Goal: Entertainment & Leisure: Consume media (video, audio)

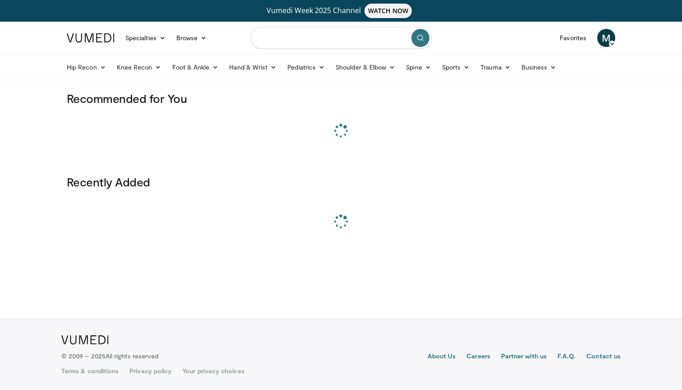
click at [295, 36] on input "Search topics, interventions" at bounding box center [341, 38] width 180 height 22
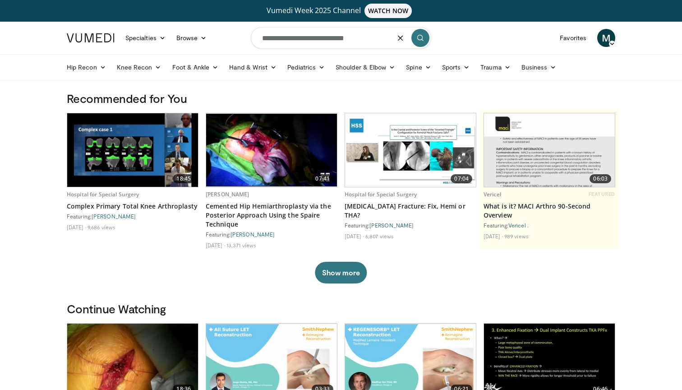
type input "**********"
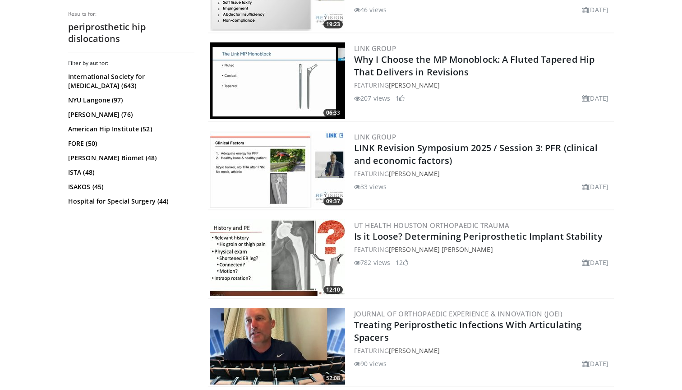
scroll to position [612, 0]
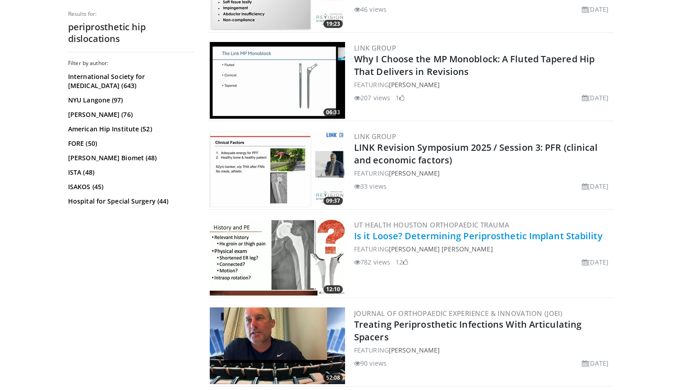
click at [426, 236] on link "Is it Loose? Determining Periprosthetic Implant Stability" at bounding box center [478, 236] width 249 height 12
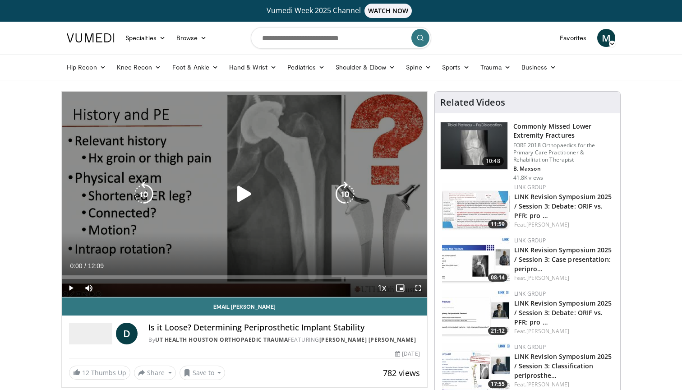
click at [247, 179] on div "10 seconds Tap to unmute" at bounding box center [244, 194] width 365 height 205
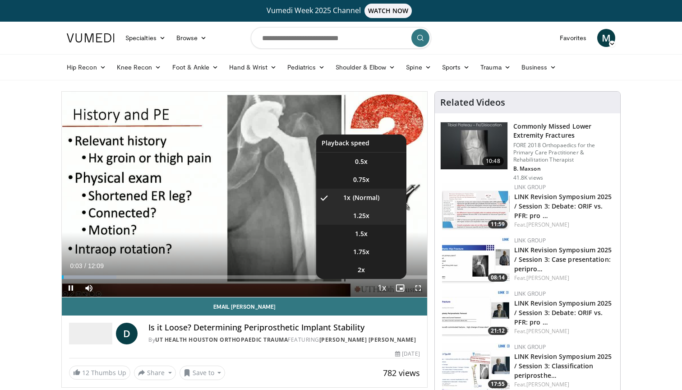
click at [363, 220] on span "1.25x" at bounding box center [361, 215] width 16 height 9
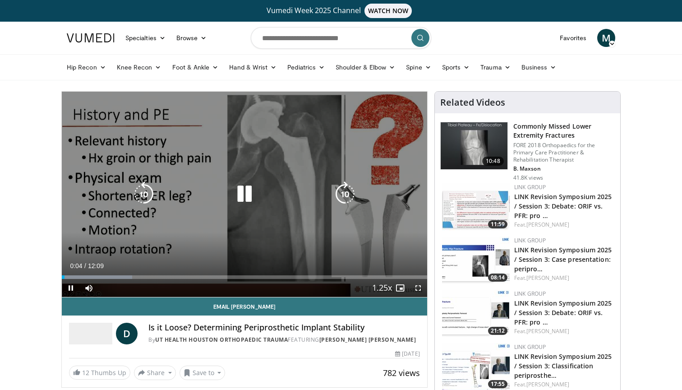
click at [251, 192] on icon "Video Player" at bounding box center [244, 193] width 25 height 25
click at [236, 196] on icon "Video Player" at bounding box center [244, 193] width 25 height 25
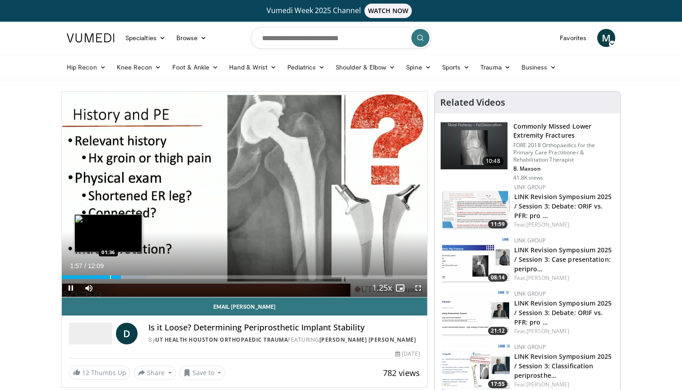
click at [110, 277] on div "Progress Bar" at bounding box center [110, 277] width 1 height 4
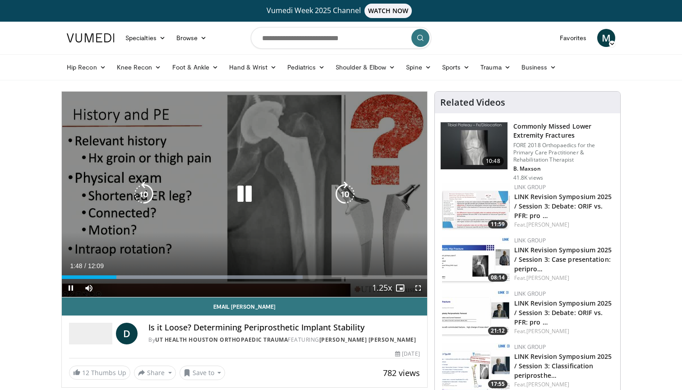
click at [244, 194] on icon "Video Player" at bounding box center [244, 193] width 25 height 25
click at [244, 195] on icon "Video Player" at bounding box center [244, 193] width 25 height 25
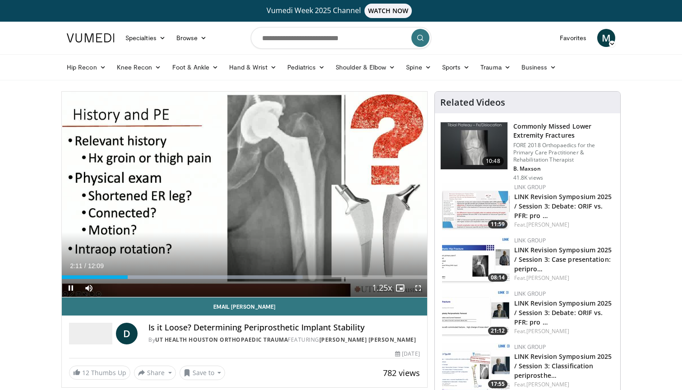
click at [417, 284] on span "Video Player" at bounding box center [418, 288] width 18 height 18
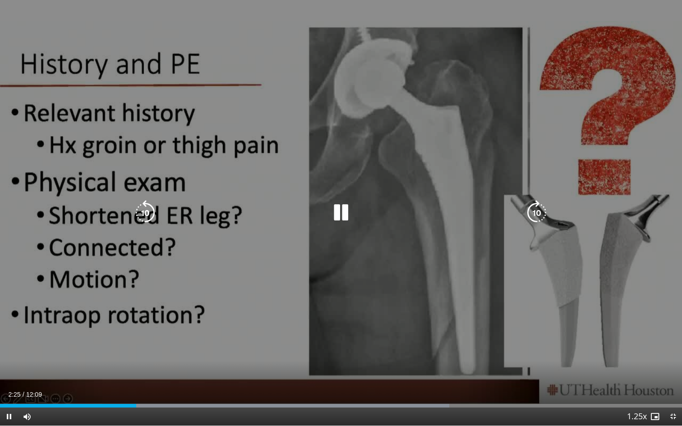
click at [344, 218] on icon "Video Player" at bounding box center [340, 212] width 25 height 25
click at [340, 214] on icon "Video Player" at bounding box center [340, 212] width 25 height 25
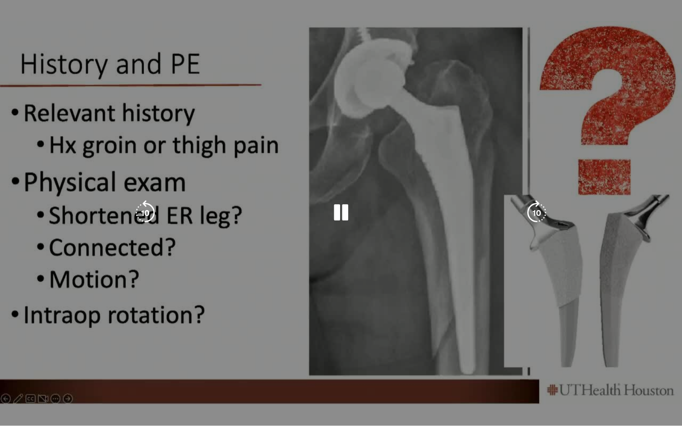
click at [336, 218] on icon "Video Player" at bounding box center [340, 212] width 25 height 25
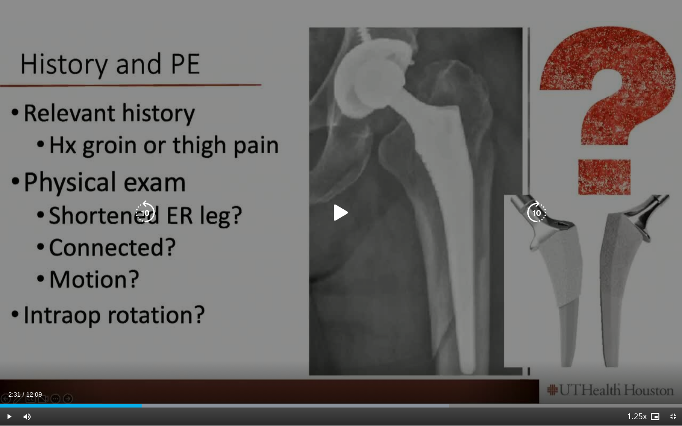
click at [340, 214] on icon "Video Player" at bounding box center [340, 212] width 25 height 25
click at [143, 211] on icon "Video Player" at bounding box center [145, 212] width 25 height 25
click at [348, 214] on icon "Video Player" at bounding box center [340, 212] width 25 height 25
click at [345, 215] on icon "Video Player" at bounding box center [340, 212] width 25 height 25
click at [341, 214] on icon "Video Player" at bounding box center [340, 212] width 25 height 25
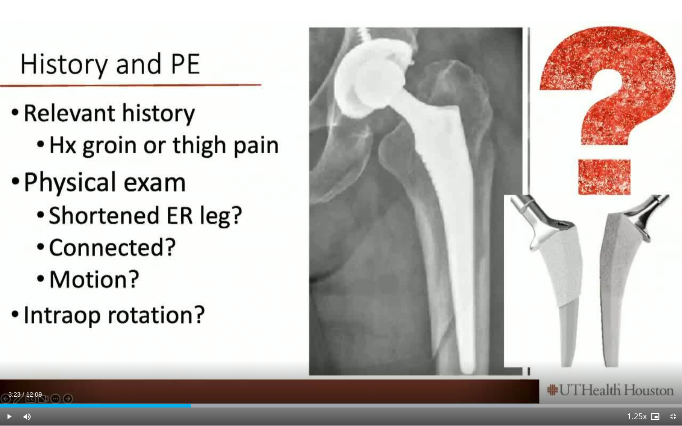
click at [675, 389] on span "Video Player" at bounding box center [673, 417] width 18 height 18
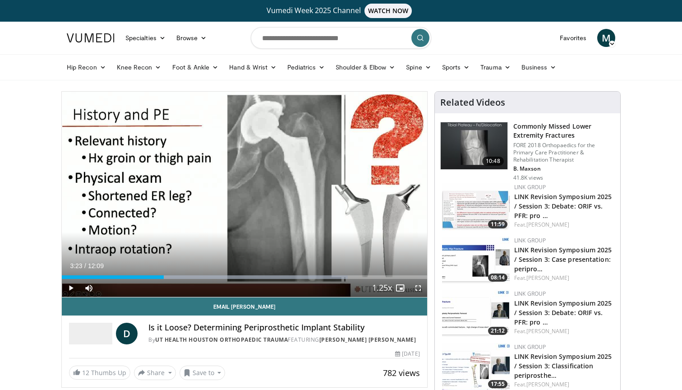
click at [70, 284] on span "Video Player" at bounding box center [71, 288] width 18 height 18
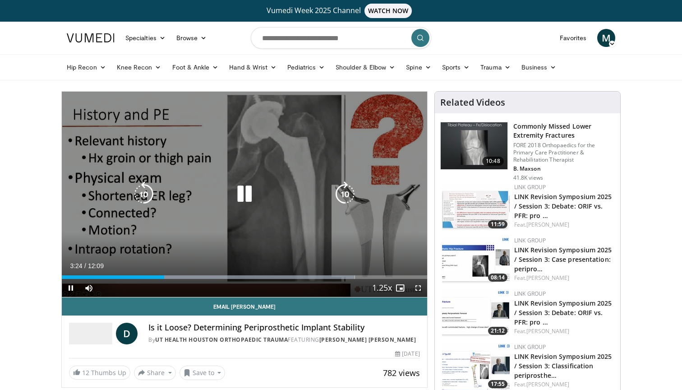
click at [245, 195] on icon "Video Player" at bounding box center [244, 193] width 25 height 25
click at [236, 169] on div "10 seconds Tap to unmute" at bounding box center [244, 194] width 365 height 205
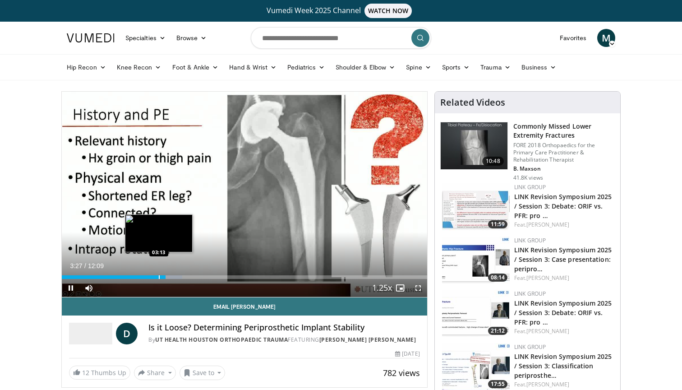
click at [159, 275] on div "Progress Bar" at bounding box center [159, 277] width 1 height 4
click at [157, 277] on div "Progress Bar" at bounding box center [157, 277] width 1 height 4
click at [156, 277] on div "Progress Bar" at bounding box center [156, 277] width 1 height 4
click at [150, 277] on div "Progress Bar" at bounding box center [150, 277] width 1 height 4
click at [146, 278] on div "Progress Bar" at bounding box center [145, 277] width 1 height 4
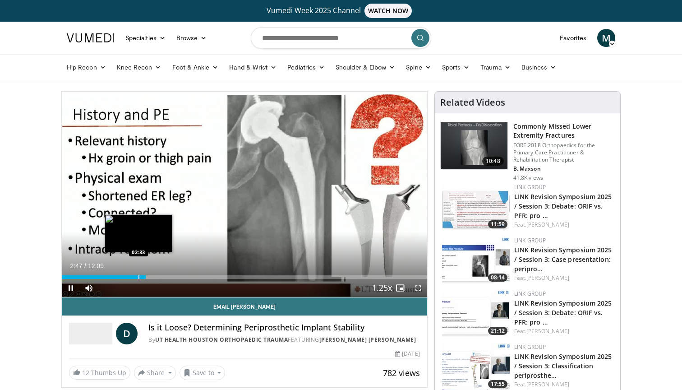
click at [139, 277] on div "Progress Bar" at bounding box center [139, 277] width 1 height 4
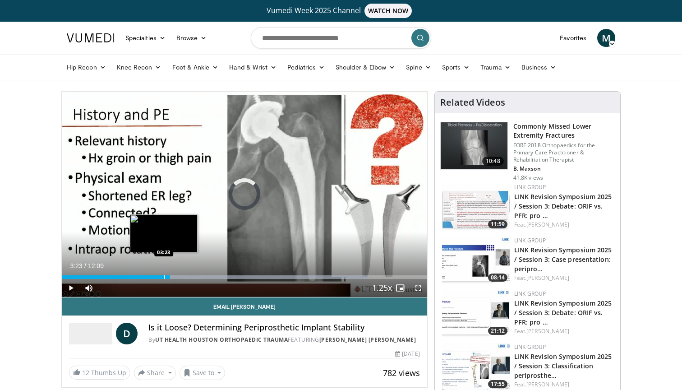
click at [164, 278] on div "Progress Bar" at bounding box center [164, 277] width 1 height 4
click at [153, 277] on div "Progress Bar" at bounding box center [153, 277] width 1 height 4
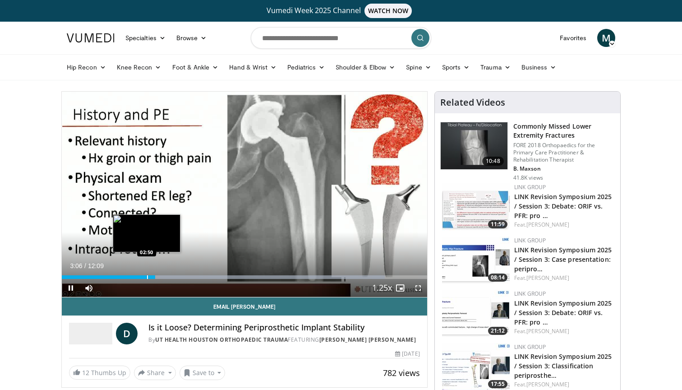
click at [147, 277] on div "Progress Bar" at bounding box center [147, 277] width 1 height 4
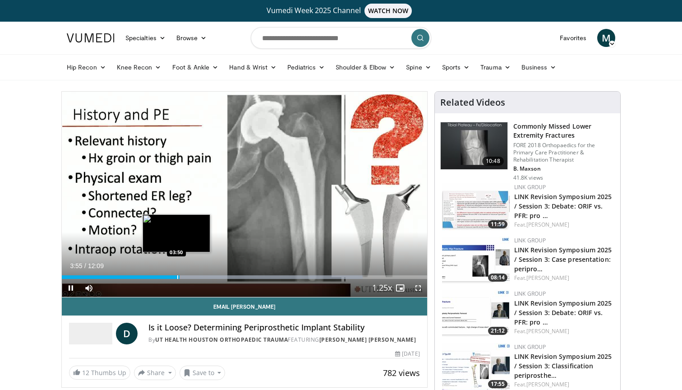
click at [177, 277] on div "Progress Bar" at bounding box center [177, 277] width 1 height 4
click at [186, 277] on div "Progress Bar" at bounding box center [186, 277] width 1 height 4
click at [179, 277] on div "Progress Bar" at bounding box center [179, 277] width 1 height 4
click at [175, 277] on div "Progress Bar" at bounding box center [175, 277] width 1 height 4
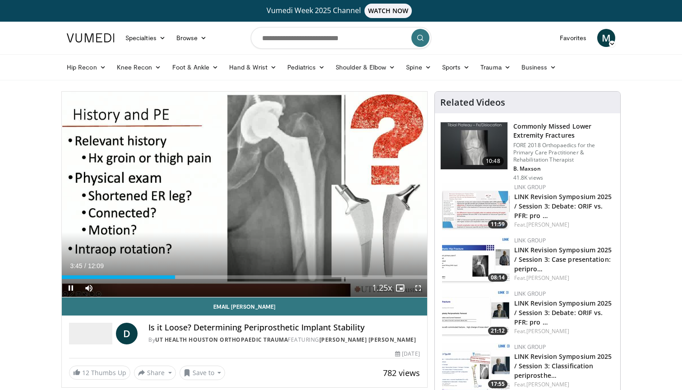
click at [418, 288] on video-js "**********" at bounding box center [244, 195] width 365 height 206
click at [420, 289] on span "Video Player" at bounding box center [418, 288] width 18 height 18
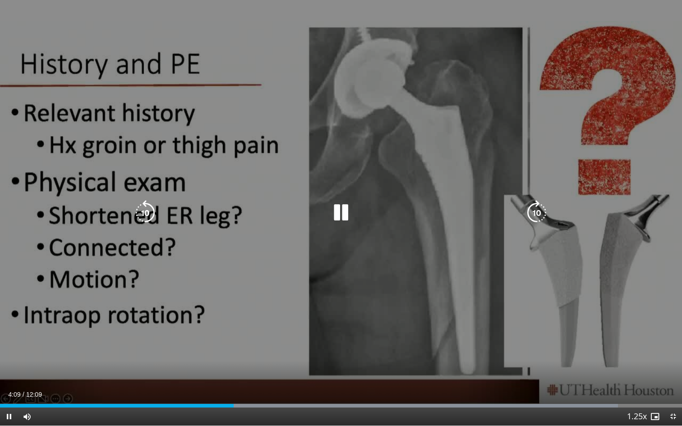
click at [341, 211] on icon "Video Player" at bounding box center [340, 212] width 25 height 25
click at [338, 210] on icon "Video Player" at bounding box center [340, 212] width 25 height 25
click at [147, 211] on icon "Video Player" at bounding box center [145, 212] width 25 height 25
click at [349, 214] on icon "Video Player" at bounding box center [340, 212] width 25 height 25
click at [343, 213] on icon "Video Player" at bounding box center [340, 212] width 25 height 25
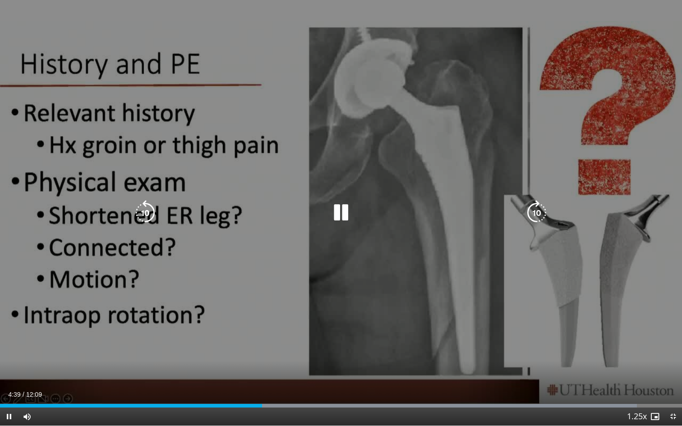
click at [340, 214] on icon "Video Player" at bounding box center [340, 212] width 25 height 25
click at [339, 214] on icon "Video Player" at bounding box center [340, 212] width 25 height 25
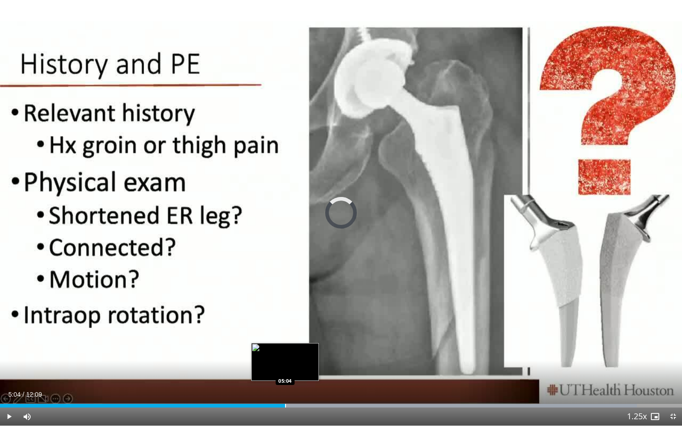
click at [285, 389] on div "Progress Bar" at bounding box center [285, 406] width 1 height 4
click at [281, 389] on div "04:59" at bounding box center [140, 406] width 281 height 4
click at [277, 389] on div "Loaded : 99.99% 05:02 04:56" at bounding box center [341, 406] width 682 height 4
click at [272, 389] on div "Progress Bar" at bounding box center [272, 406] width 1 height 4
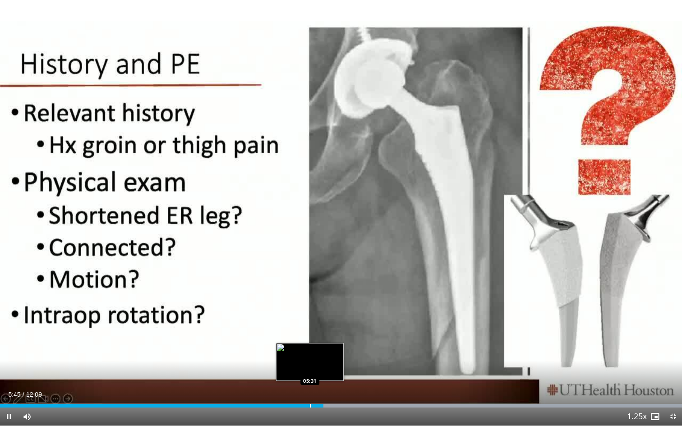
click at [310, 389] on div "Loaded : 99.99% 05:45 05:31" at bounding box center [341, 403] width 682 height 9
click at [313, 389] on div "Loaded : 99.99% 05:42 05:34" at bounding box center [341, 403] width 682 height 9
click at [337, 389] on div "Progress Bar" at bounding box center [337, 406] width 1 height 4
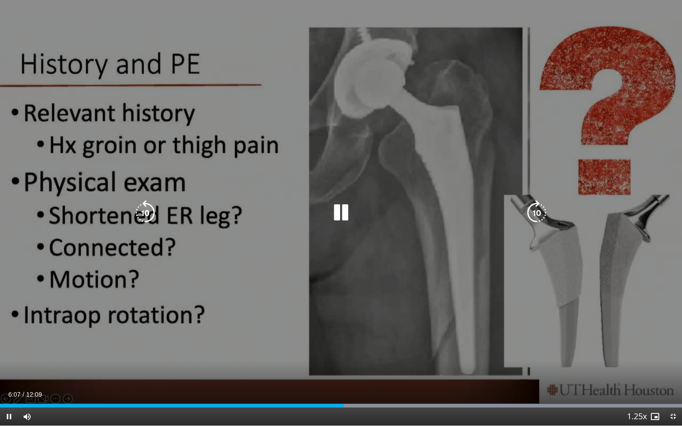
click at [335, 213] on icon "Video Player" at bounding box center [340, 212] width 25 height 25
click at [338, 203] on icon "Video Player" at bounding box center [340, 212] width 25 height 25
click at [339, 208] on icon "Video Player" at bounding box center [340, 212] width 25 height 25
click at [343, 211] on icon "Video Player" at bounding box center [340, 212] width 25 height 25
click at [337, 214] on icon "Video Player" at bounding box center [340, 212] width 25 height 25
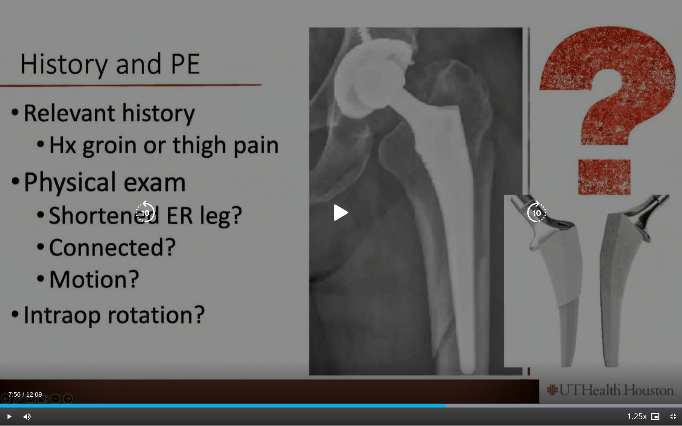
click at [343, 218] on icon "Video Player" at bounding box center [340, 212] width 25 height 25
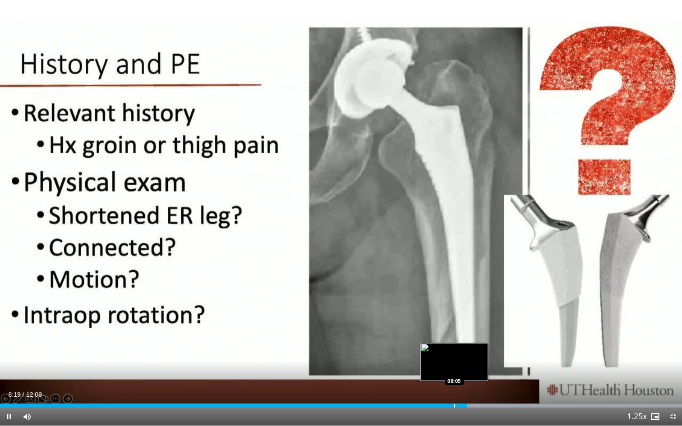
click at [454, 389] on div "Progress Bar" at bounding box center [454, 406] width 1 height 4
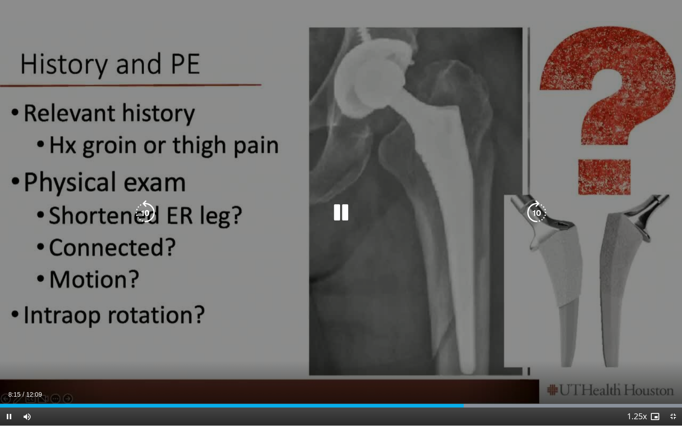
click at [338, 213] on icon "Video Player" at bounding box center [340, 212] width 25 height 25
click at [342, 214] on icon "Video Player" at bounding box center [340, 212] width 25 height 25
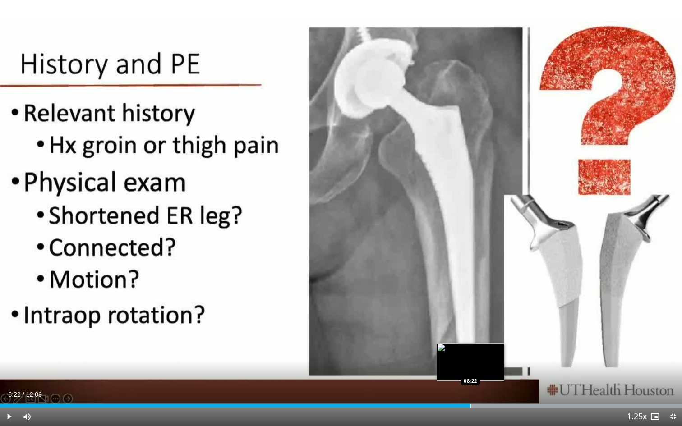
click at [471, 389] on div "Progress Bar" at bounding box center [471, 406] width 1 height 4
click at [464, 389] on div "Progress Bar" at bounding box center [464, 406] width 1 height 4
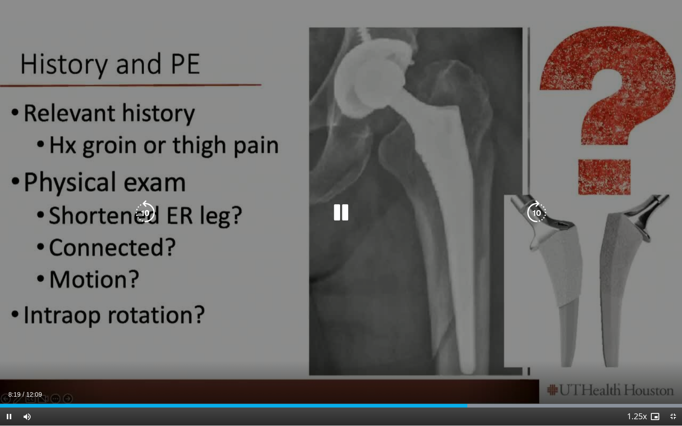
click at [345, 208] on icon "Video Player" at bounding box center [340, 212] width 25 height 25
click at [345, 210] on icon "Video Player" at bounding box center [340, 212] width 25 height 25
click at [339, 209] on icon "Video Player" at bounding box center [340, 212] width 25 height 25
click at [138, 213] on icon "Video Player" at bounding box center [145, 212] width 25 height 25
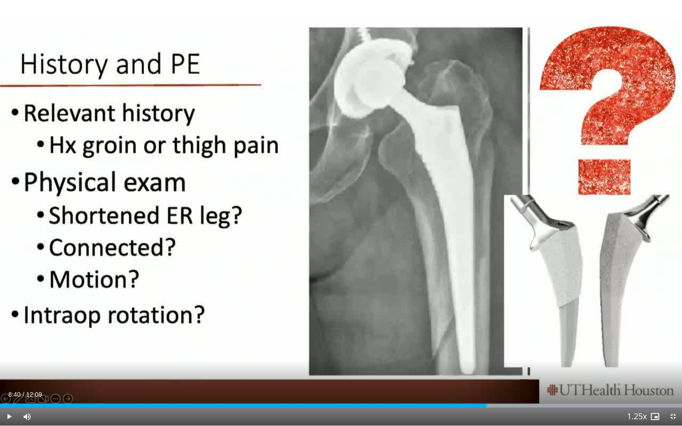
click at [672, 389] on span "Video Player" at bounding box center [673, 417] width 18 height 18
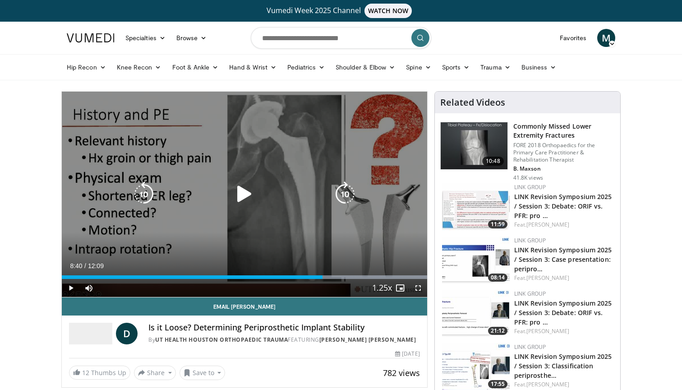
click at [247, 197] on icon "Video Player" at bounding box center [244, 193] width 25 height 25
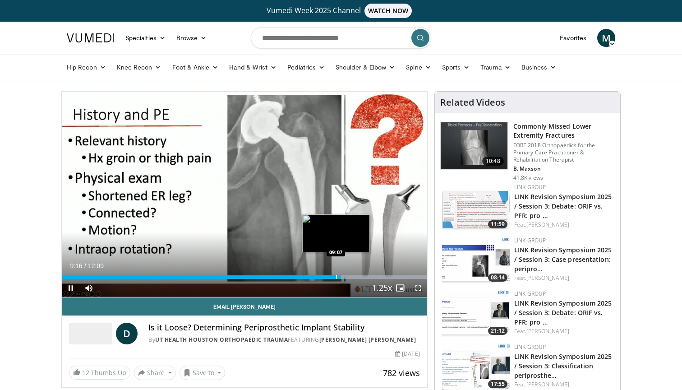
click at [336, 276] on div "Progress Bar" at bounding box center [336, 277] width 1 height 4
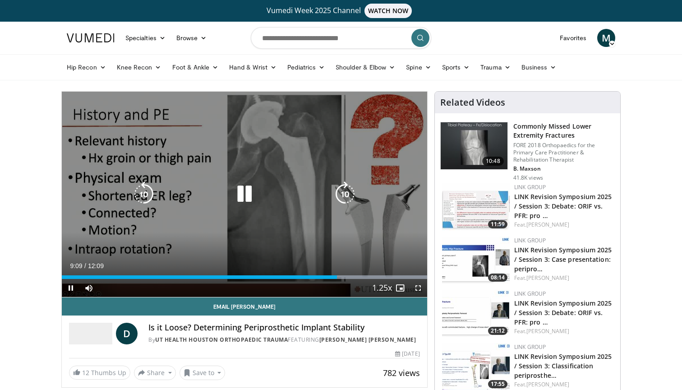
click at [235, 198] on icon "Video Player" at bounding box center [244, 193] width 25 height 25
click at [250, 194] on icon "Video Player" at bounding box center [244, 193] width 25 height 25
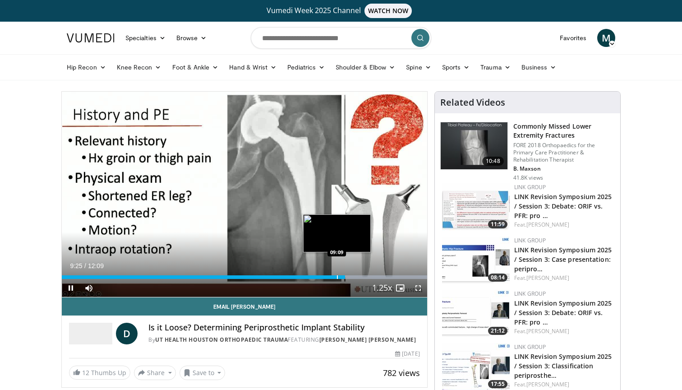
click at [337, 276] on div "Progress Bar" at bounding box center [337, 277] width 1 height 4
click at [346, 276] on div "Loaded : 99.99% 09:44 09:27" at bounding box center [244, 277] width 365 height 4
click at [343, 276] on div "Progress Bar" at bounding box center [343, 277] width 1 height 4
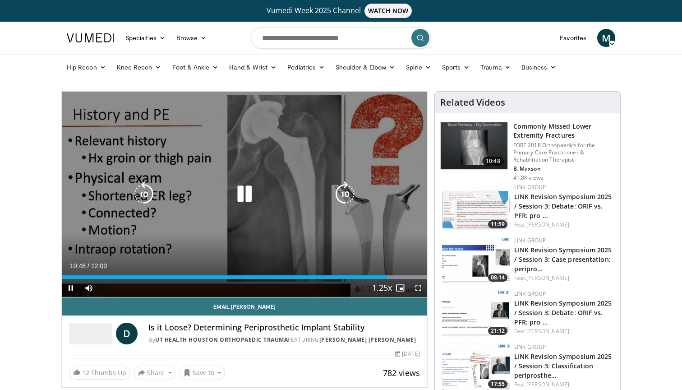
click at [148, 198] on icon "Video Player" at bounding box center [143, 193] width 25 height 25
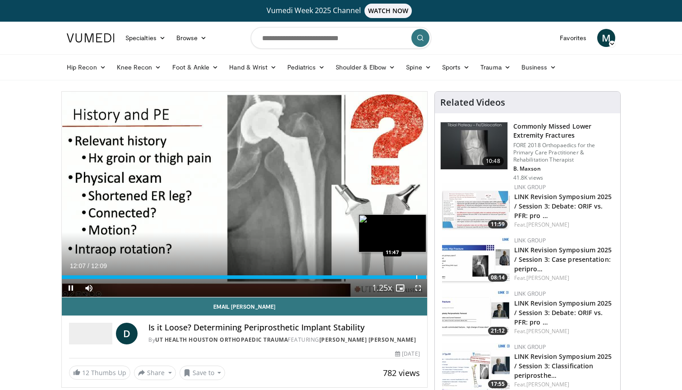
click at [416, 276] on div "Progress Bar" at bounding box center [416, 277] width 1 height 4
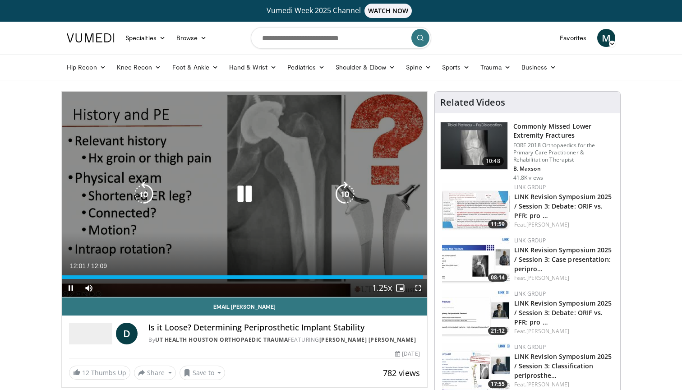
click at [234, 195] on icon "Video Player" at bounding box center [244, 193] width 25 height 25
click at [191, 194] on div "Video Player" at bounding box center [244, 194] width 219 height 18
click at [241, 194] on icon "Video Player" at bounding box center [244, 193] width 25 height 25
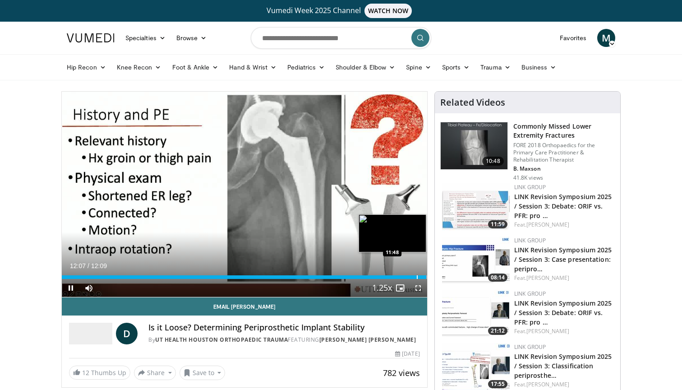
click at [418, 278] on div "Progress Bar" at bounding box center [417, 277] width 1 height 4
click at [393, 277] on div "Progress Bar" at bounding box center [393, 277] width 1 height 4
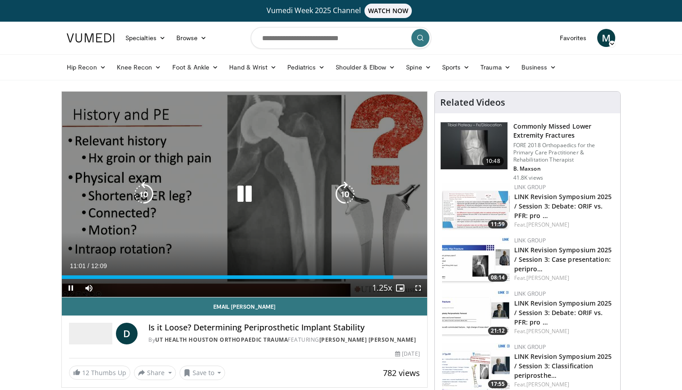
click at [245, 190] on icon "Video Player" at bounding box center [244, 193] width 25 height 25
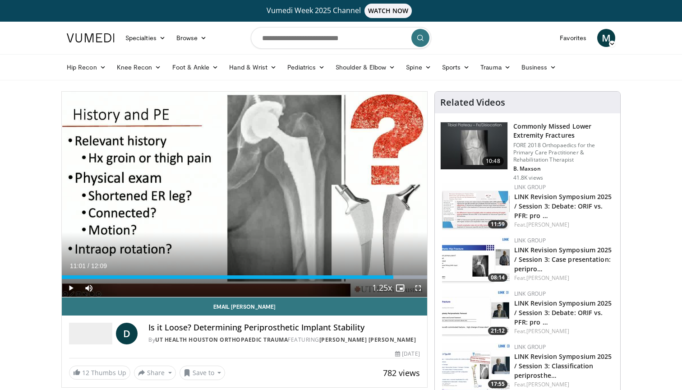
click at [419, 290] on span "Video Player" at bounding box center [418, 288] width 18 height 18
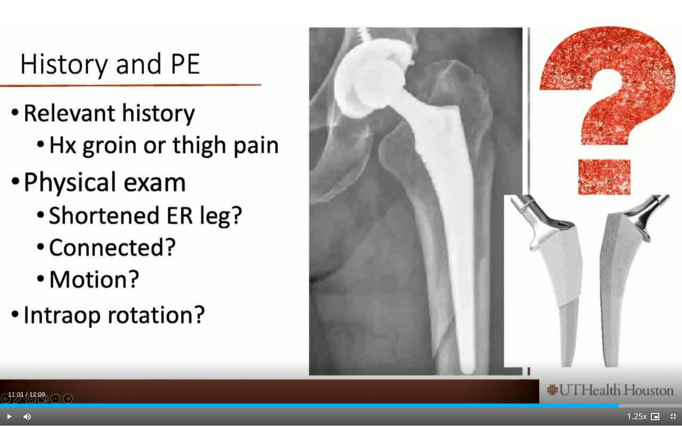
click at [670, 389] on span "Video Player" at bounding box center [673, 417] width 18 height 18
